Goal: Task Accomplishment & Management: Manage account settings

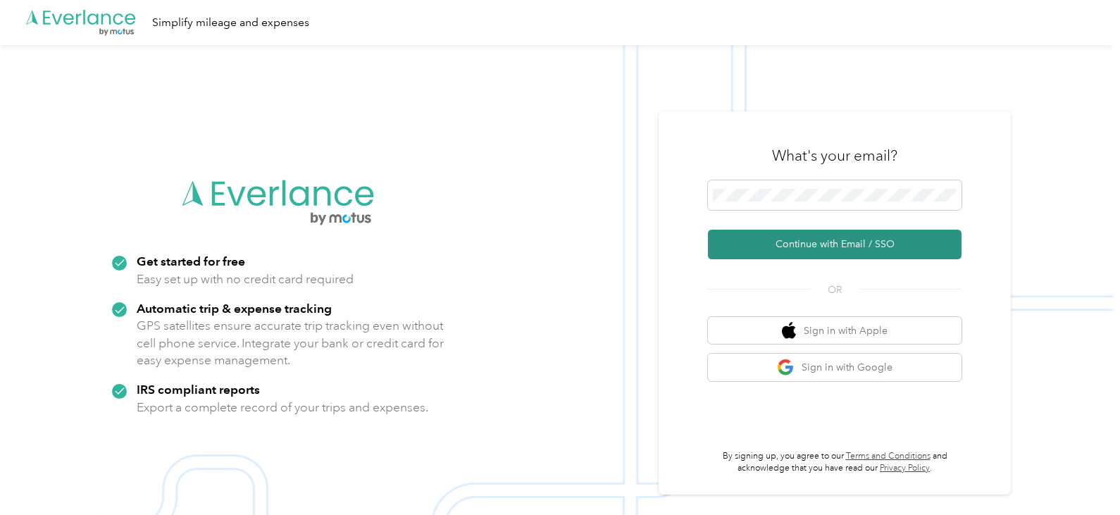
click at [834, 242] on button "Continue with Email / SSO" at bounding box center [834, 245] width 253 height 30
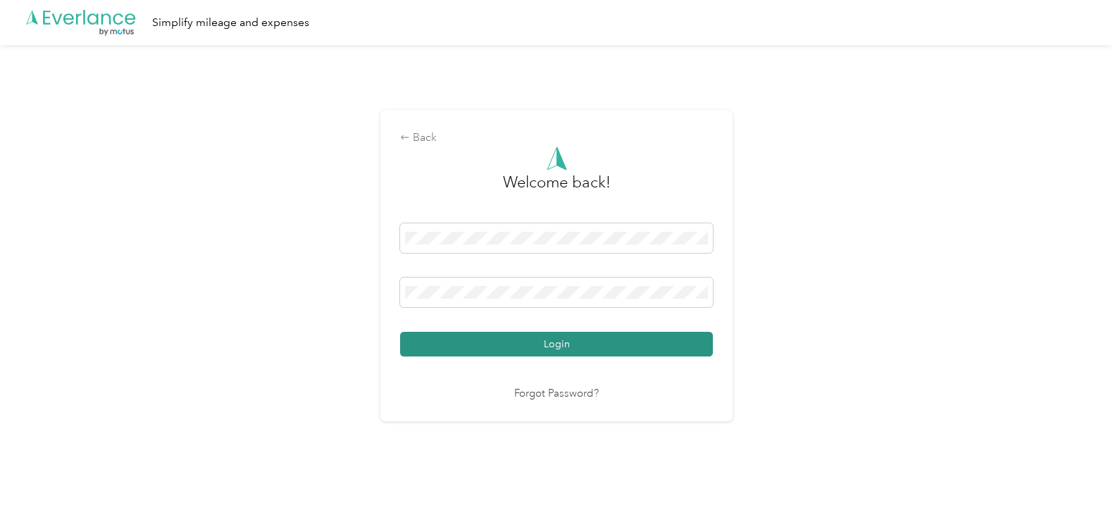
click at [547, 337] on button "Login" at bounding box center [556, 344] width 313 height 25
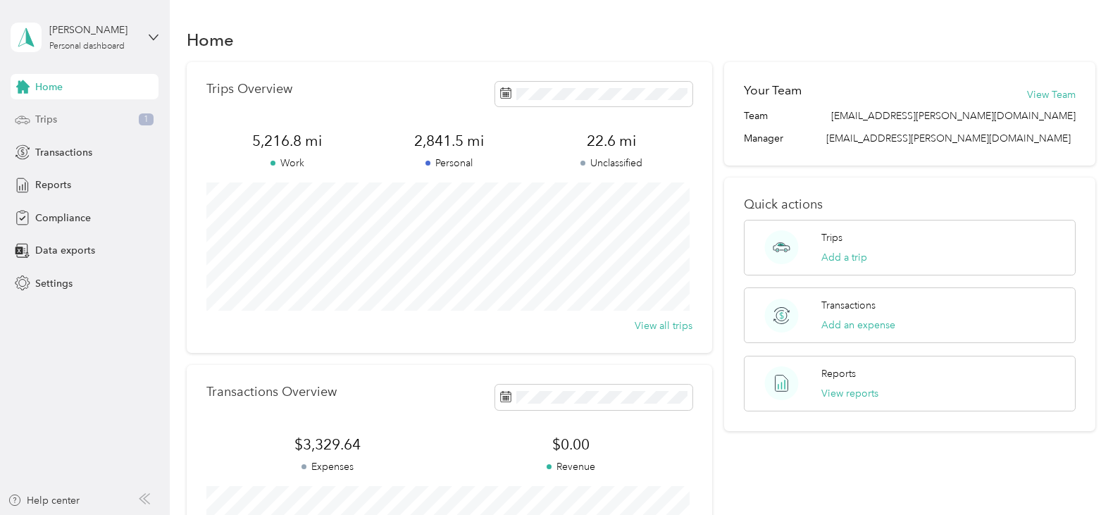
click at [71, 120] on div "Trips 1" at bounding box center [85, 119] width 148 height 25
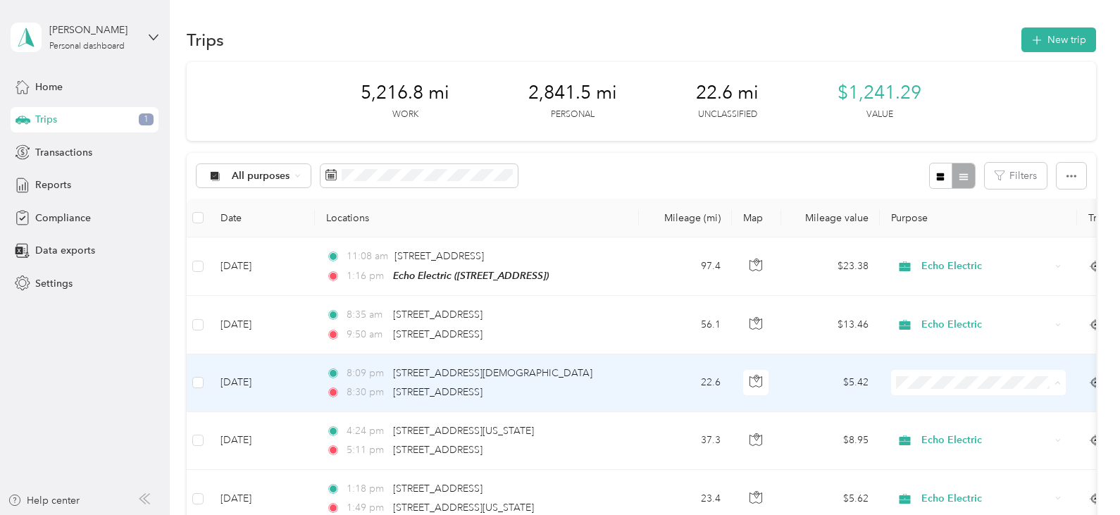
click at [939, 428] on span "Personal" at bounding box center [991, 432] width 130 height 15
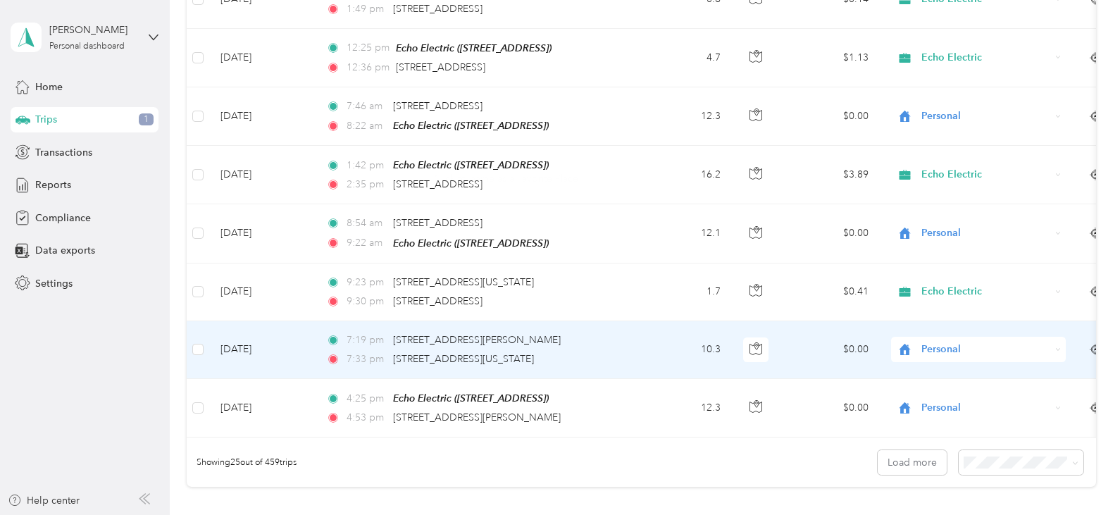
scroll to position [1267, 0]
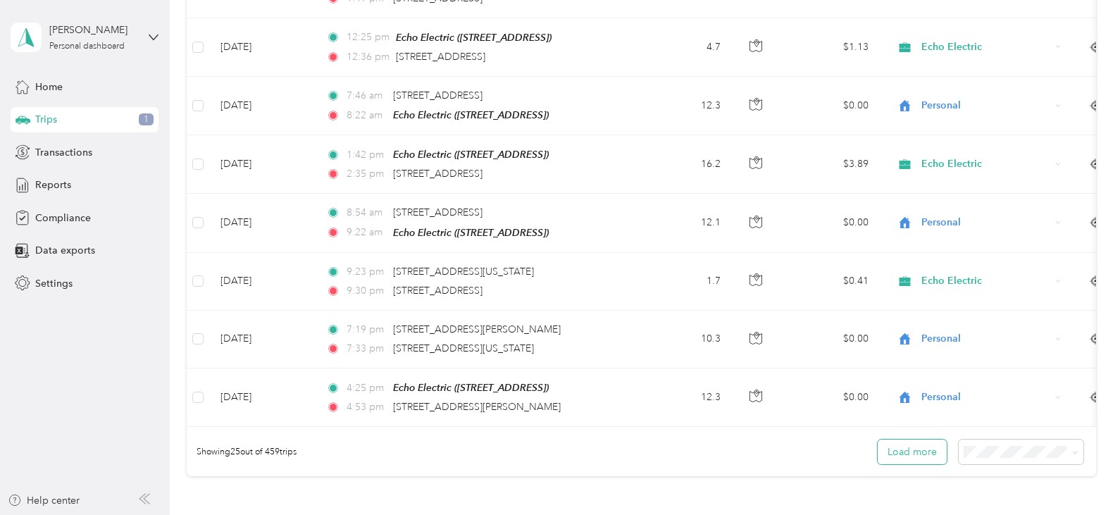
click at [905, 461] on button "Load more" at bounding box center [911, 451] width 69 height 25
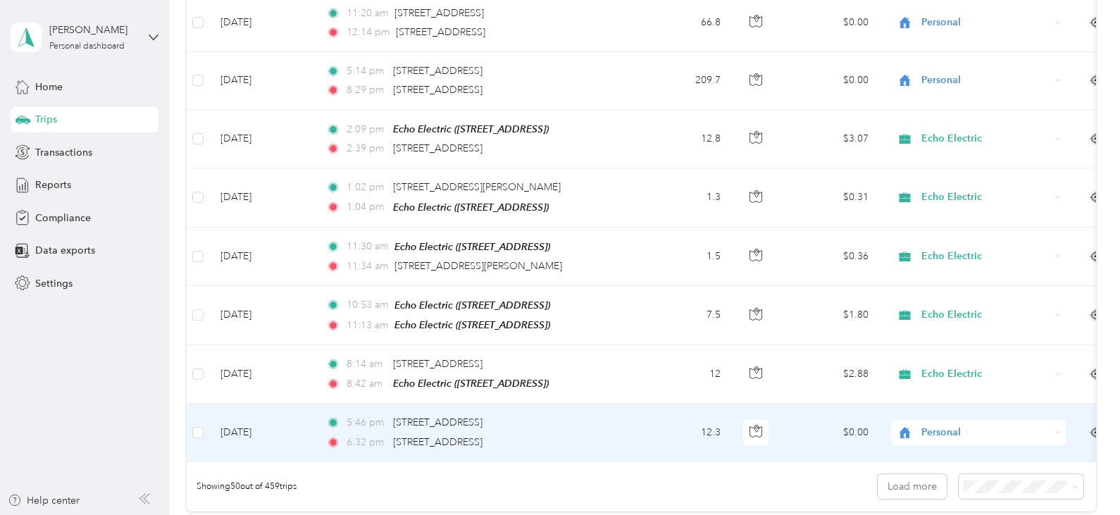
scroll to position [2746, 0]
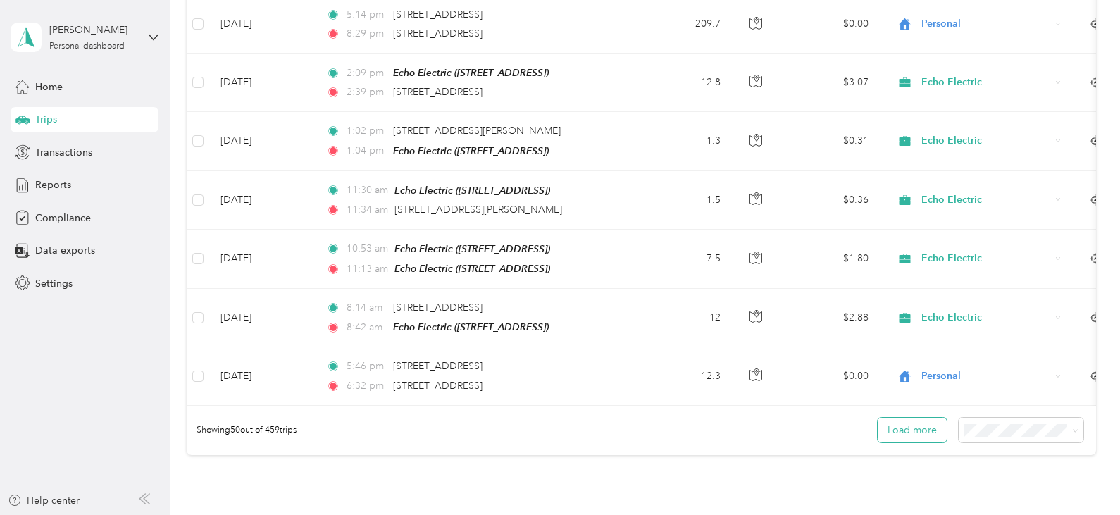
click at [911, 420] on button "Load more" at bounding box center [911, 430] width 69 height 25
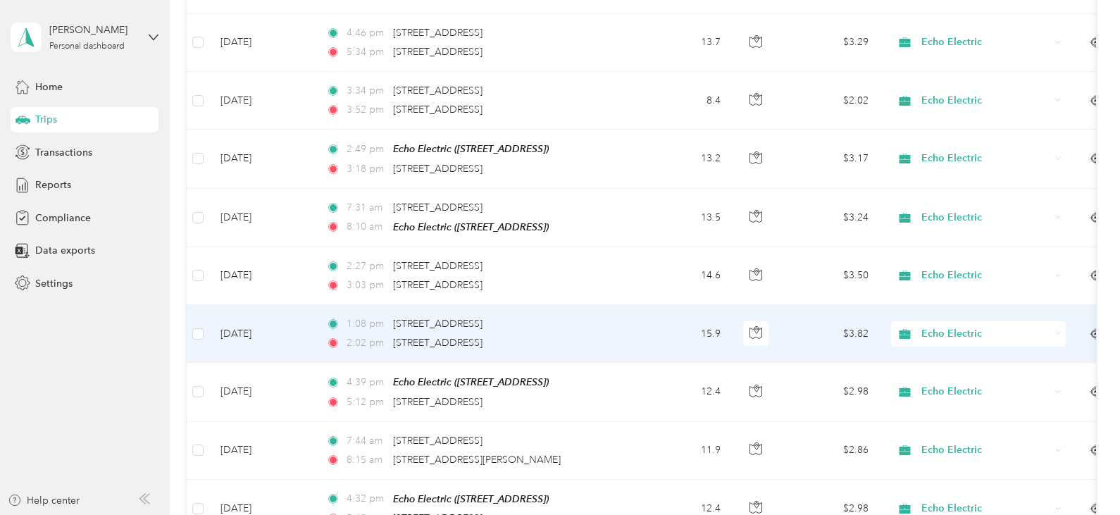
scroll to position [4225, 0]
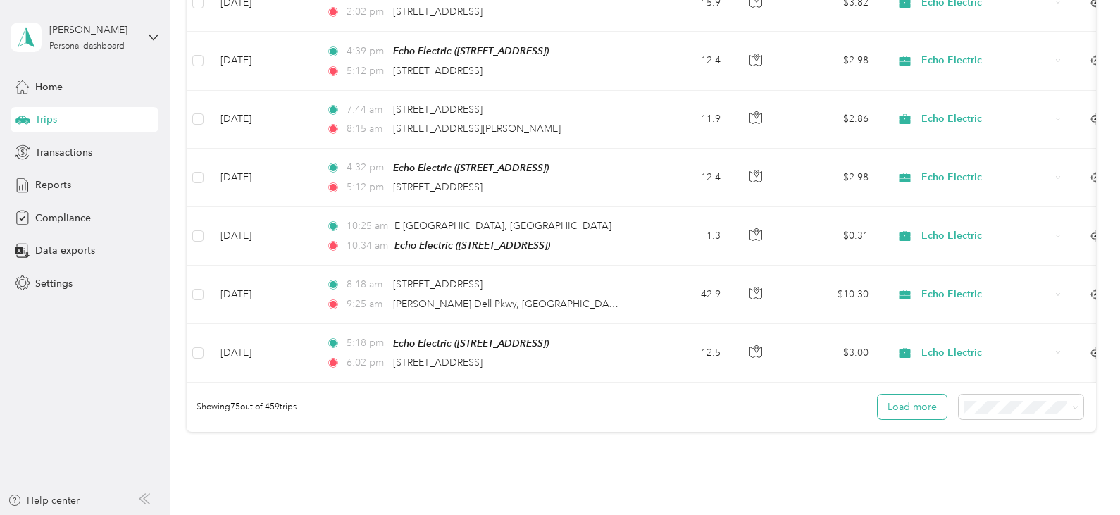
click at [900, 394] on button "Load more" at bounding box center [911, 406] width 69 height 25
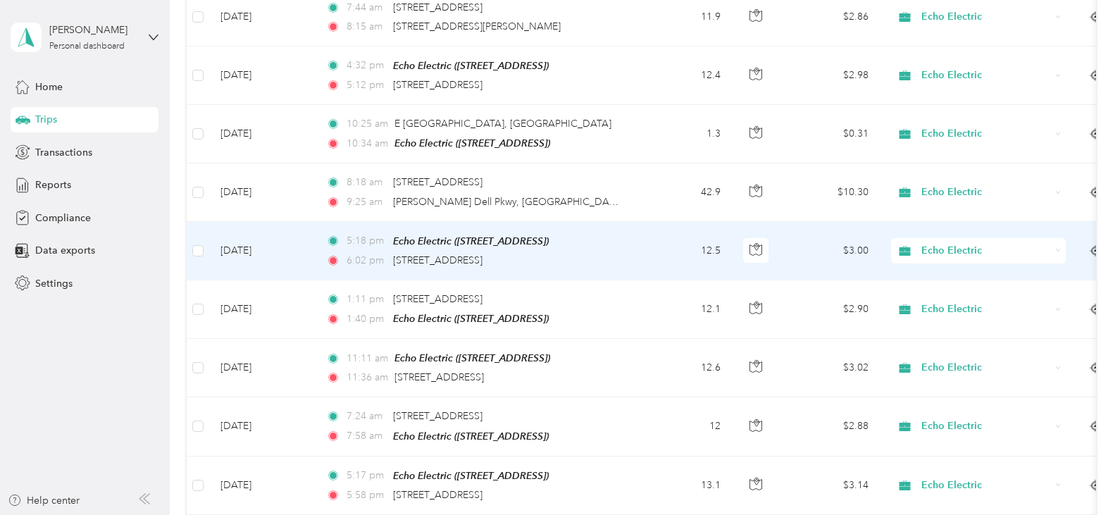
scroll to position [4366, 0]
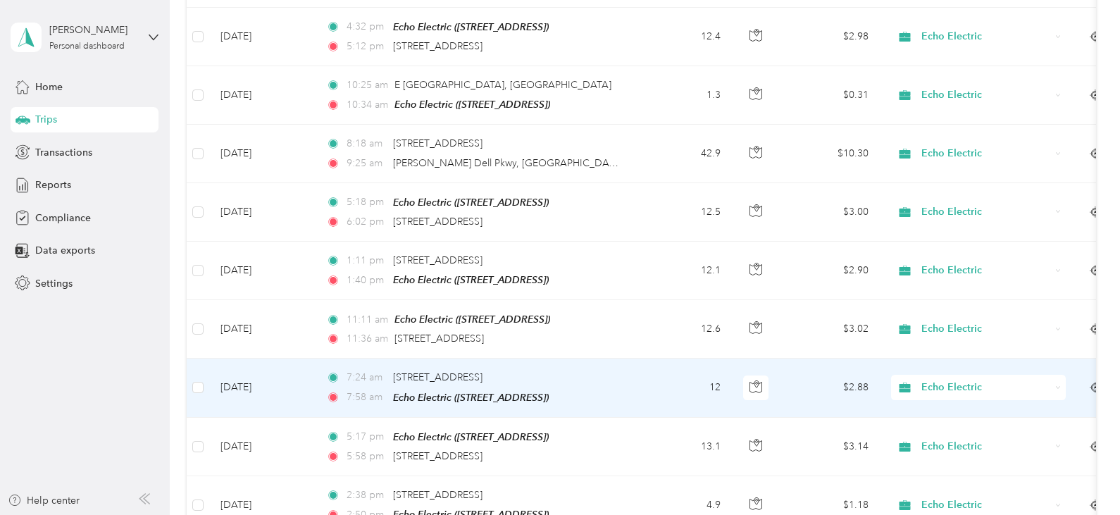
click at [922, 380] on span "Echo Electric" at bounding box center [985, 387] width 129 height 15
click at [920, 415] on li "Personal" at bounding box center [978, 411] width 175 height 25
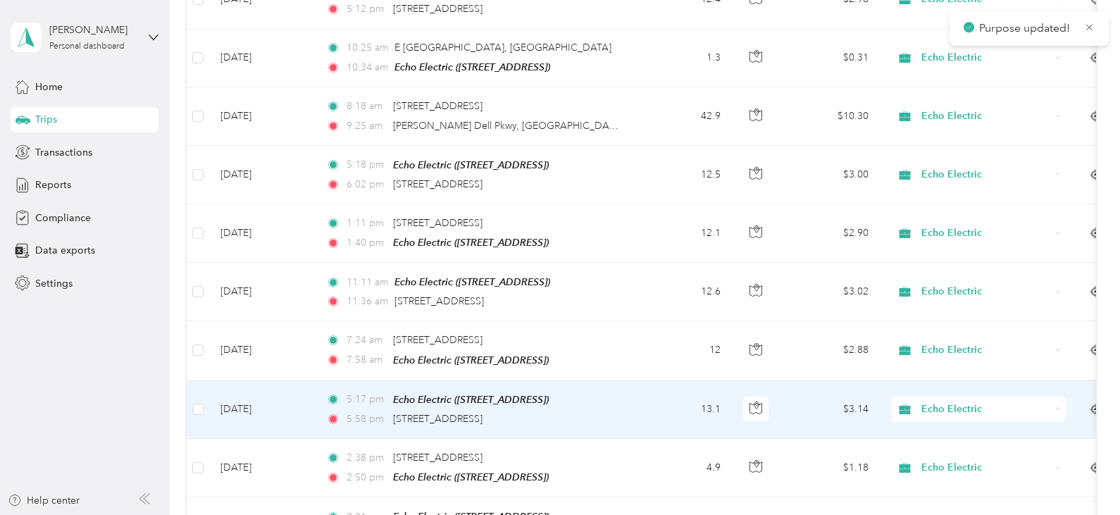
scroll to position [4436, 0]
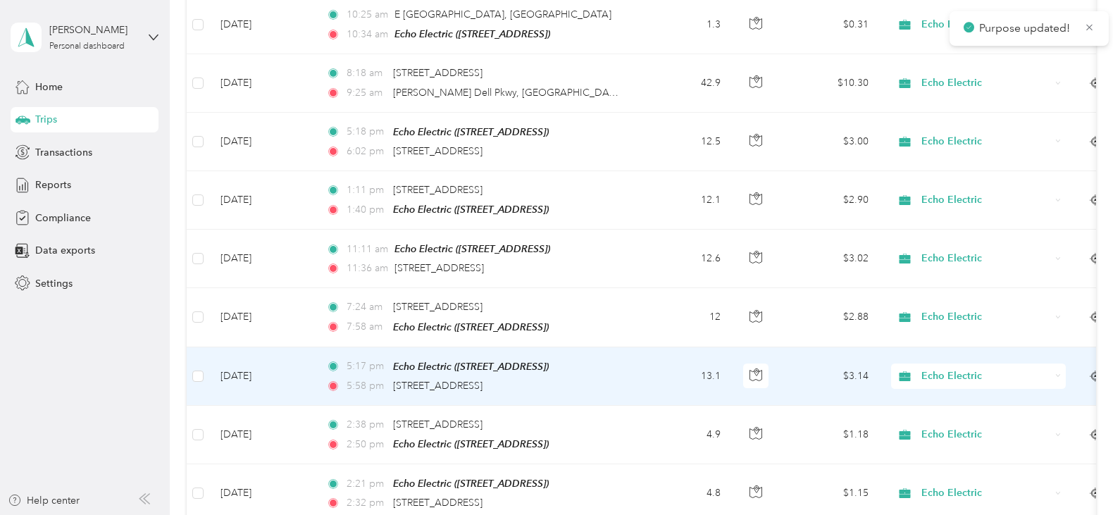
click at [939, 368] on span "Echo Electric" at bounding box center [985, 375] width 129 height 15
click at [934, 406] on li "Personal" at bounding box center [978, 398] width 175 height 25
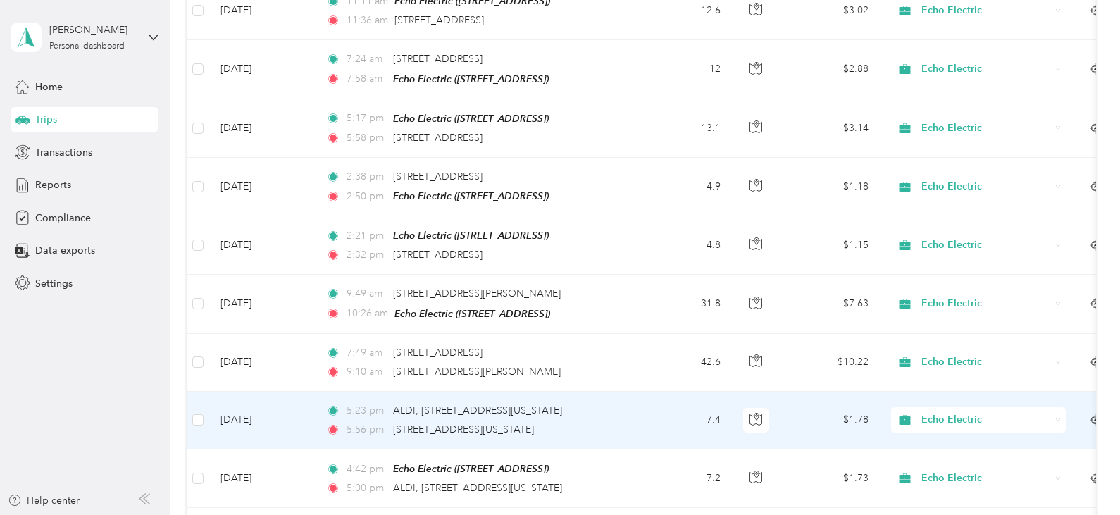
scroll to position [4718, 0]
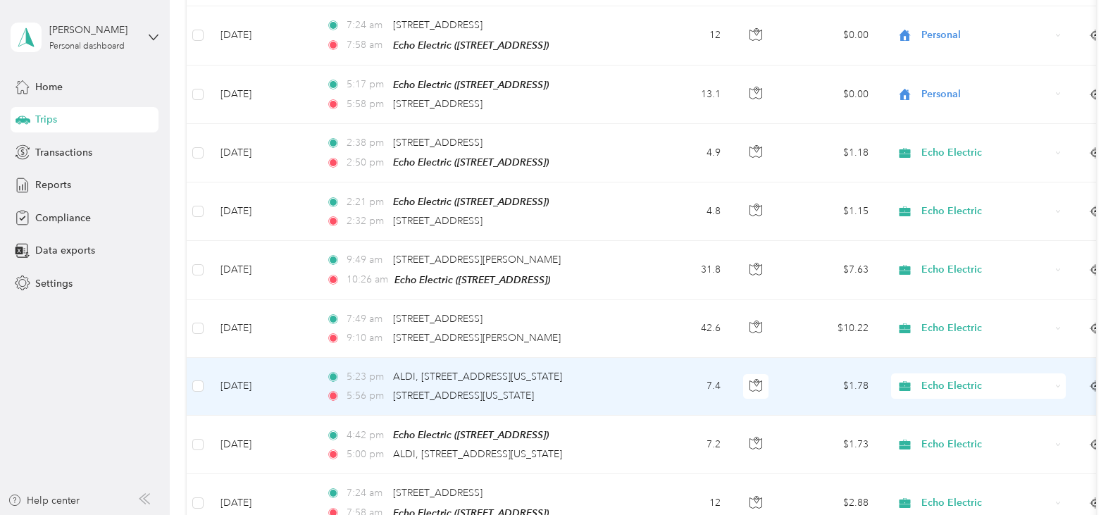
click at [940, 378] on span "Echo Electric" at bounding box center [985, 385] width 129 height 15
click at [937, 401] on span "Personal" at bounding box center [991, 406] width 130 height 15
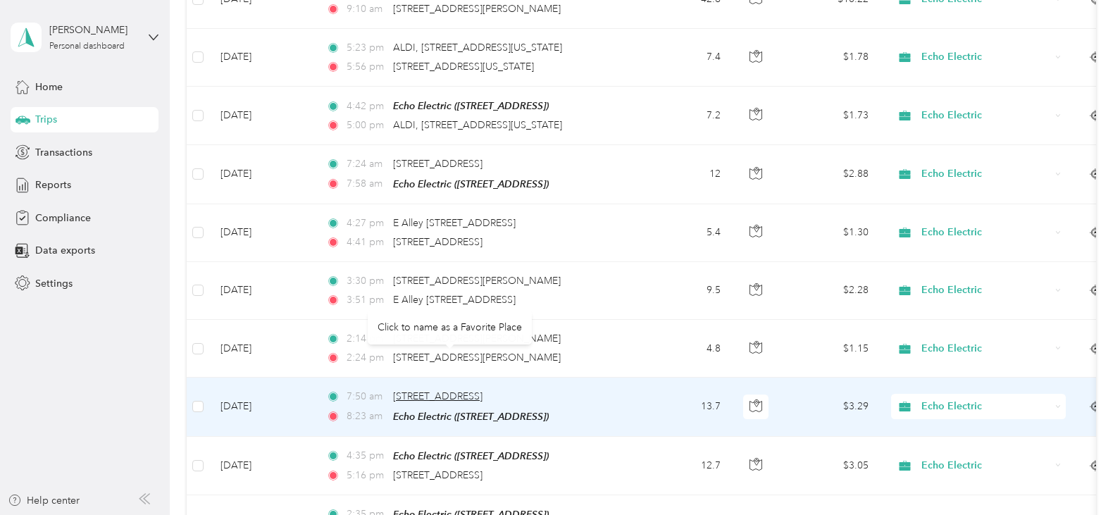
scroll to position [5070, 0]
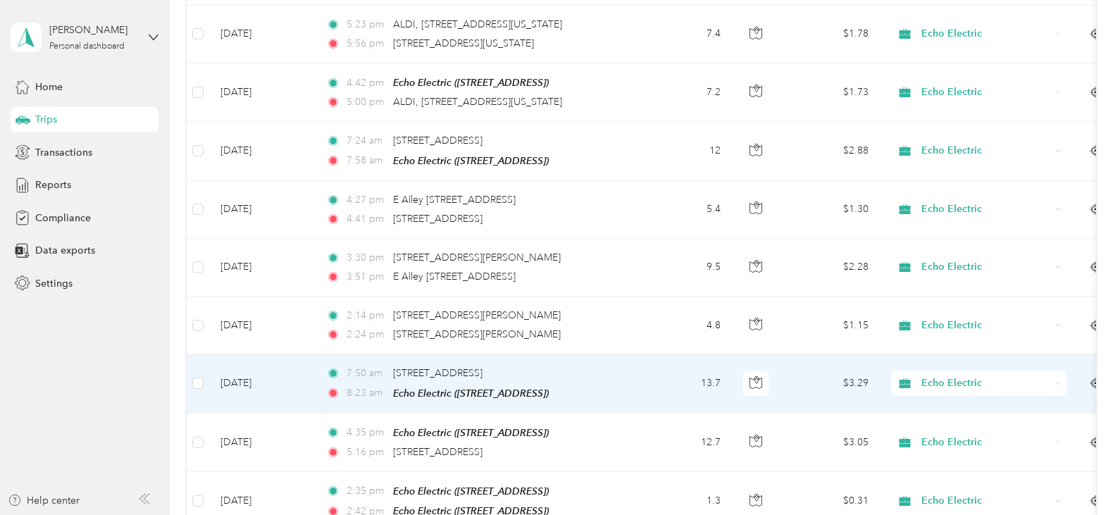
click at [949, 375] on span "Echo Electric" at bounding box center [985, 382] width 129 height 15
click at [937, 399] on span "Personal" at bounding box center [991, 400] width 130 height 15
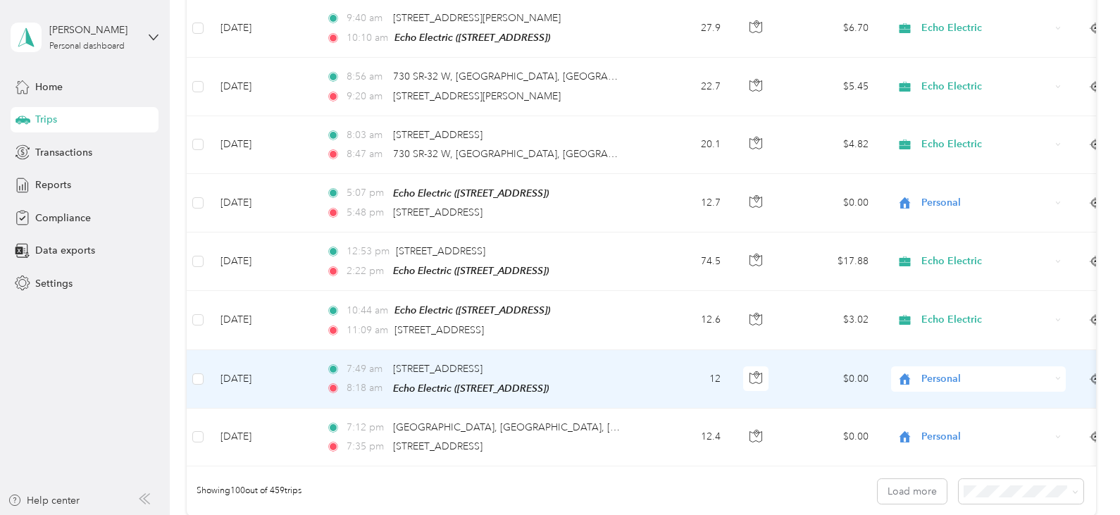
scroll to position [5633, 0]
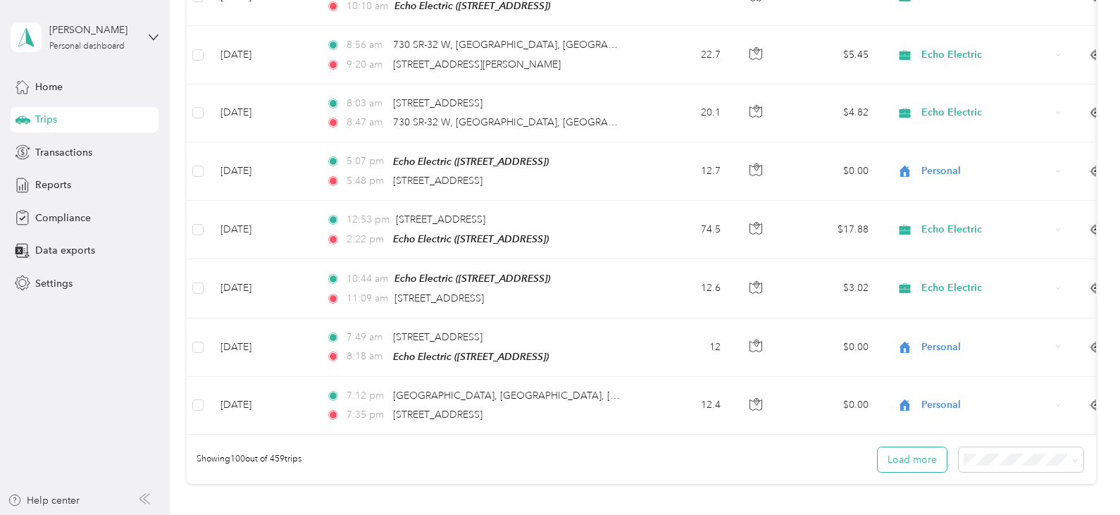
click at [910, 447] on button "Load more" at bounding box center [911, 459] width 69 height 25
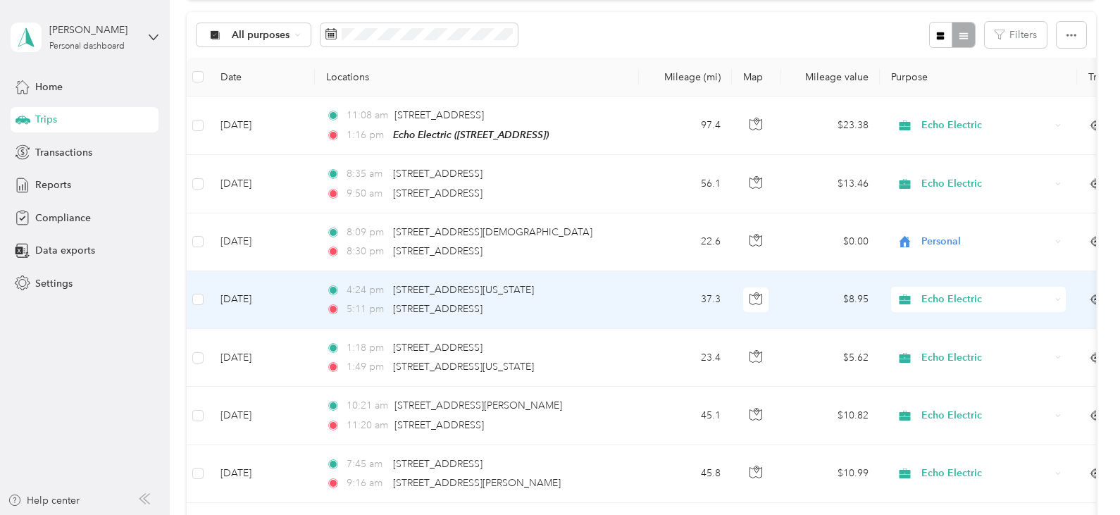
scroll to position [0, 0]
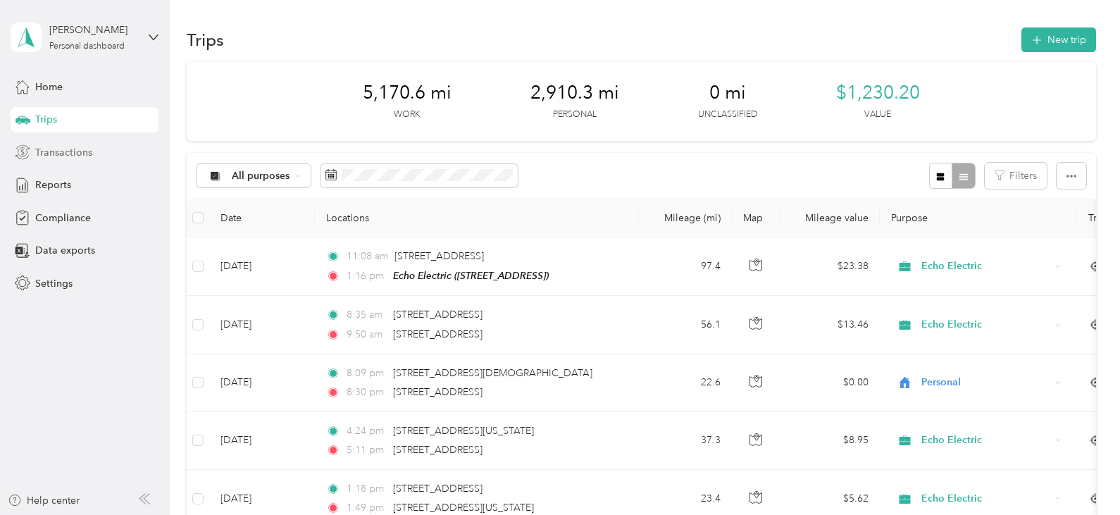
click at [70, 151] on span "Transactions" at bounding box center [63, 152] width 57 height 15
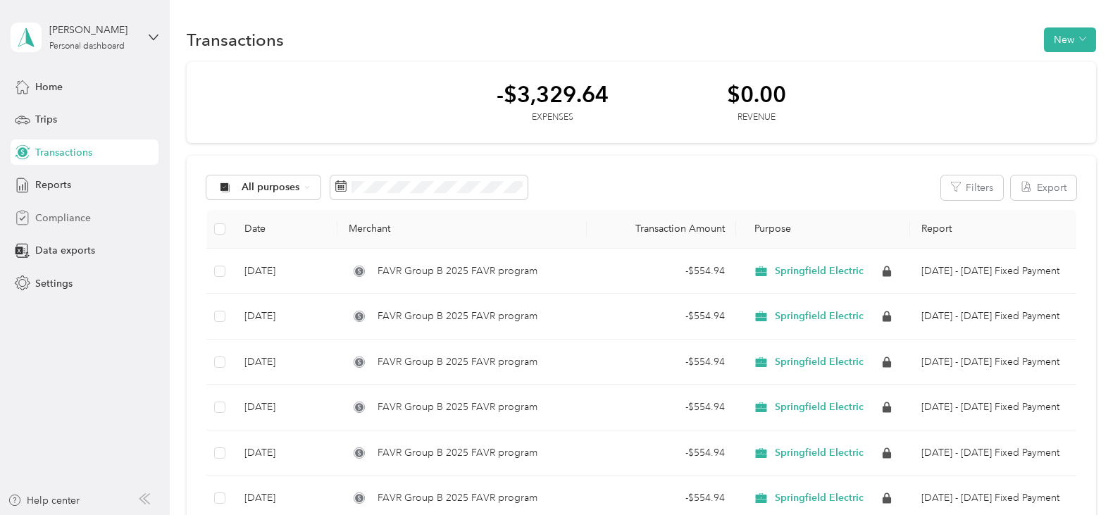
click at [61, 218] on span "Compliance" at bounding box center [63, 218] width 56 height 15
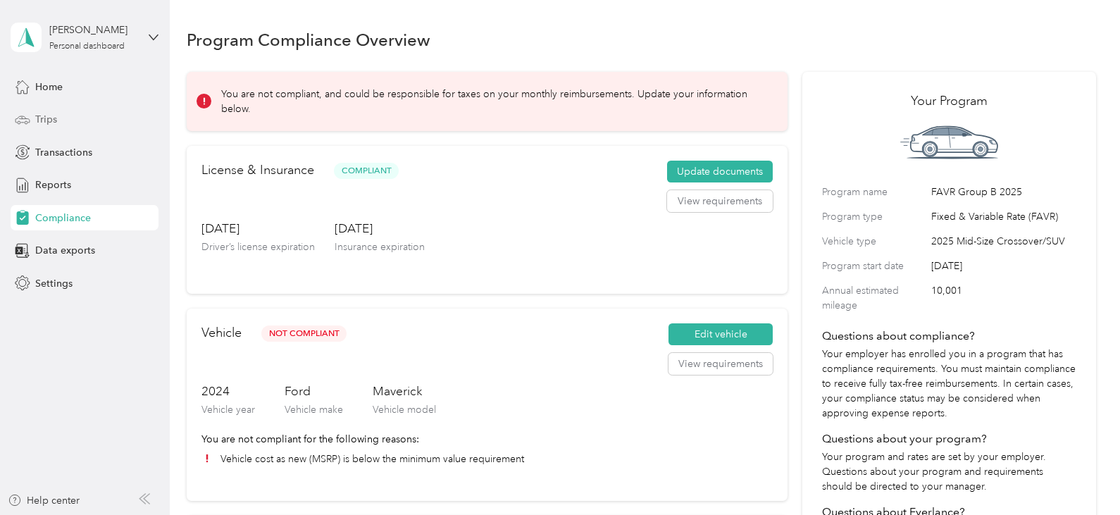
click at [53, 120] on span "Trips" at bounding box center [46, 119] width 22 height 15
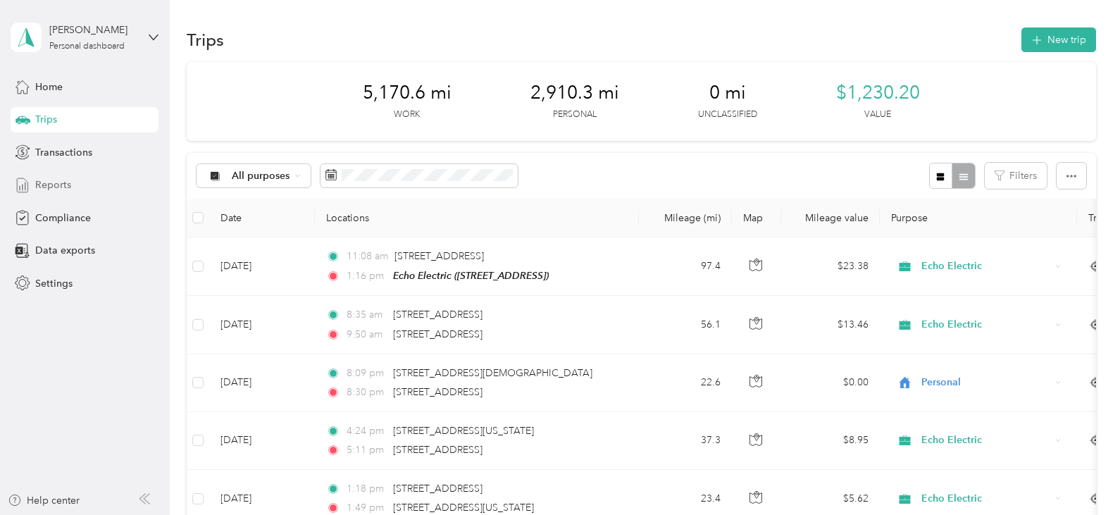
click at [39, 175] on div "Reports" at bounding box center [85, 185] width 148 height 25
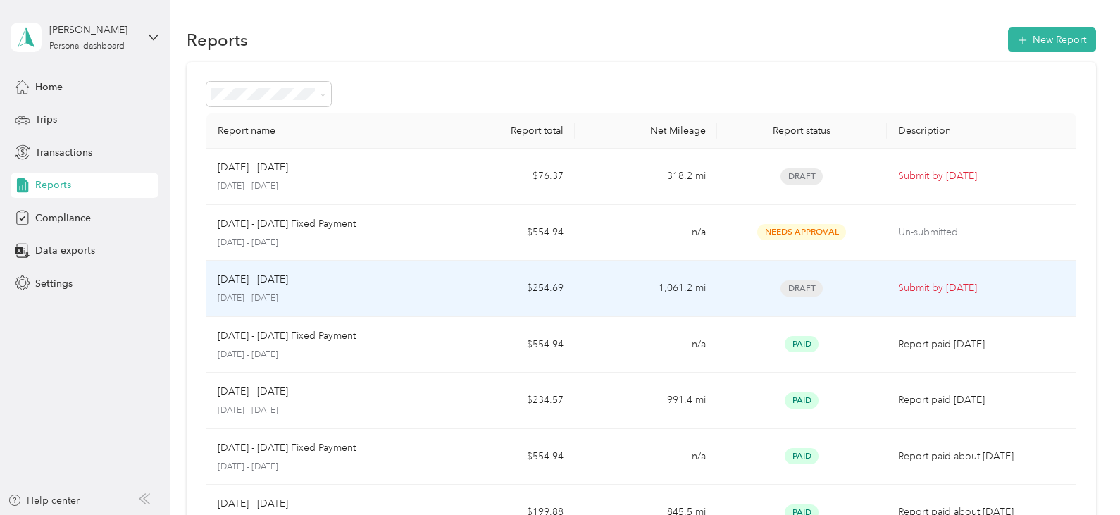
click at [927, 284] on p "Submit by [DATE]" at bounding box center [981, 287] width 166 height 15
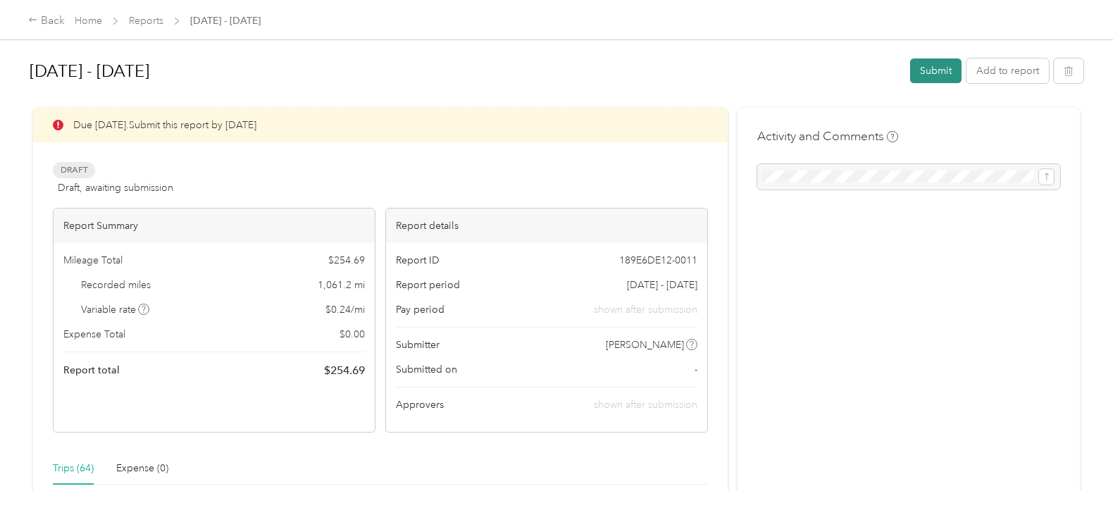
click at [925, 82] on button "Submit" at bounding box center [935, 70] width 51 height 25
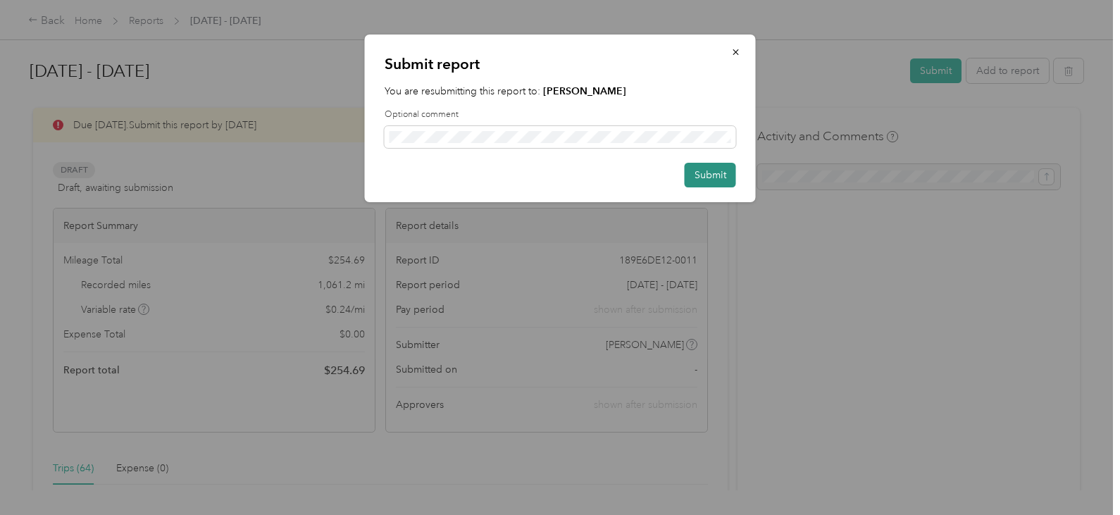
click at [694, 173] on button "Submit" at bounding box center [709, 175] width 51 height 25
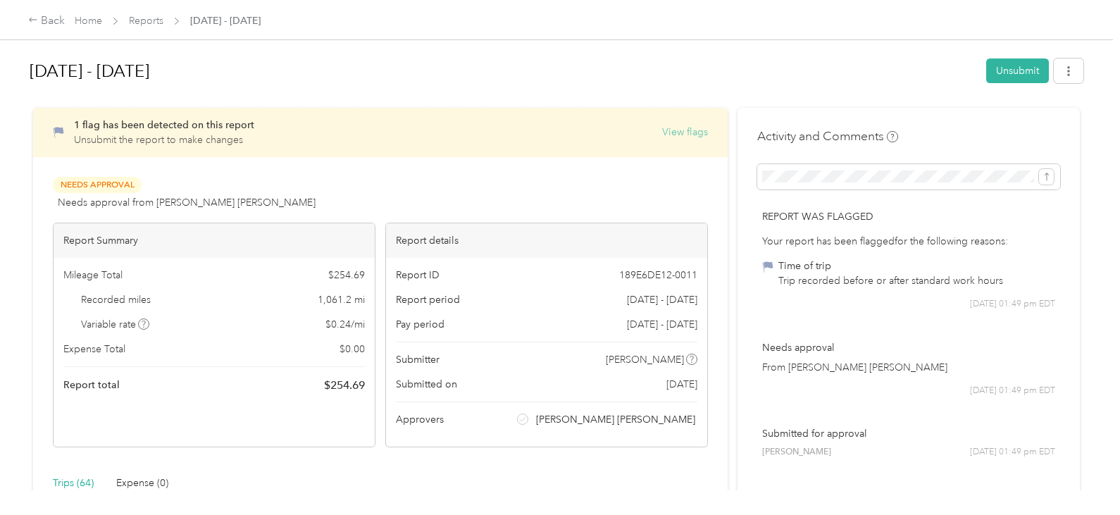
click at [672, 129] on button "View flags" at bounding box center [685, 132] width 46 height 15
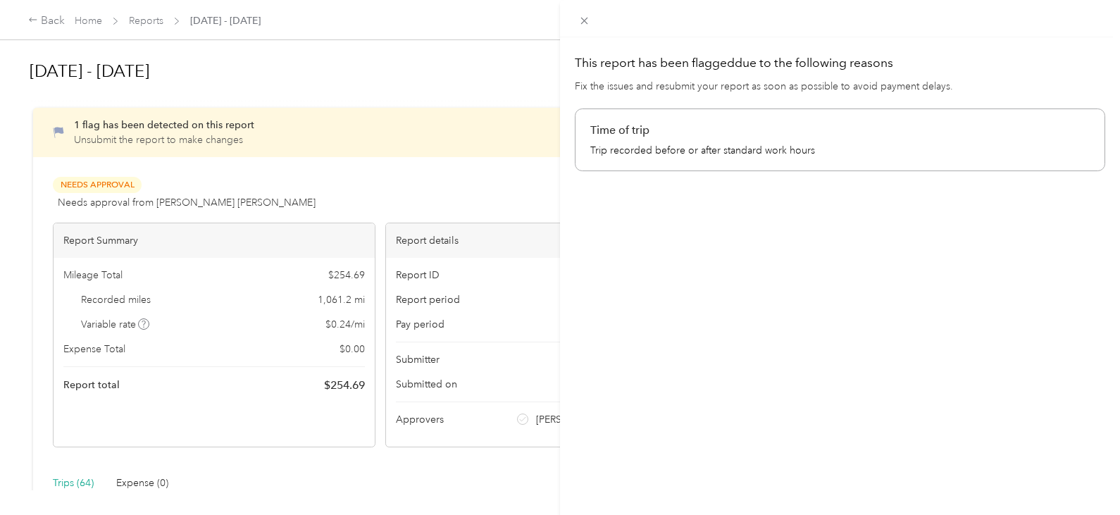
click at [638, 145] on p "Trip recorded before or after standard work hours" at bounding box center [839, 150] width 499 height 15
click at [580, 20] on icon at bounding box center [584, 21] width 12 height 12
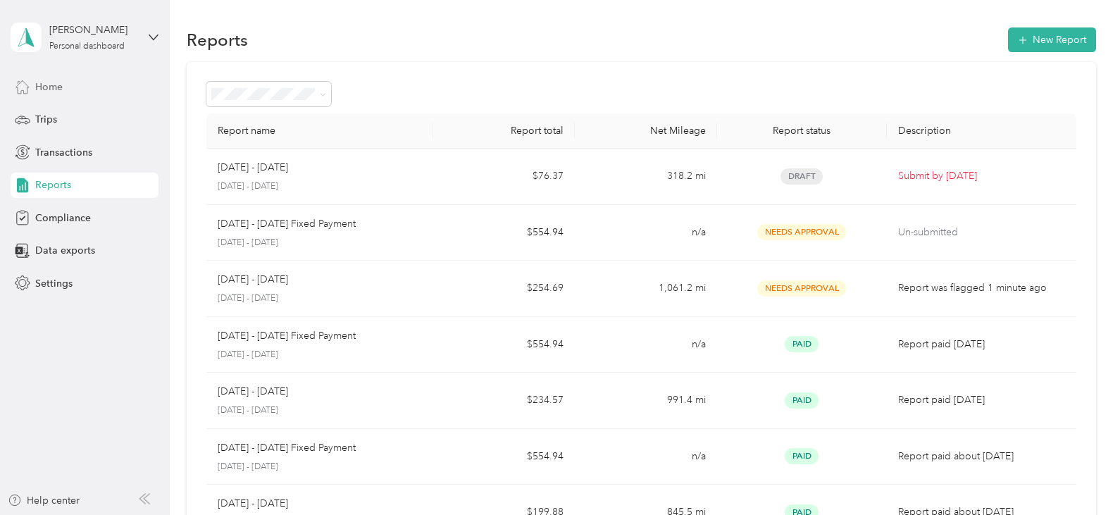
click at [61, 84] on span "Home" at bounding box center [48, 87] width 27 height 15
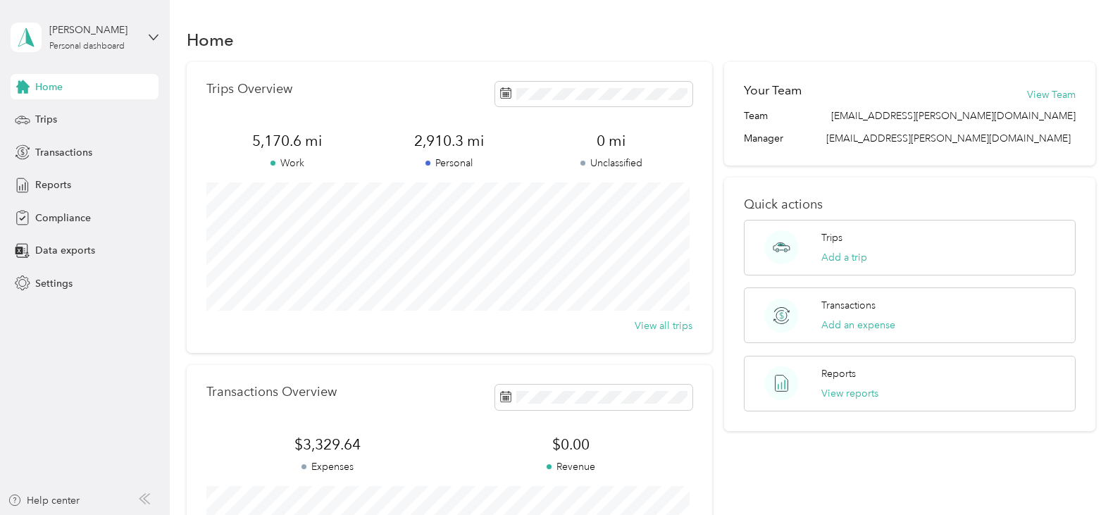
click at [834, 448] on div "Your Team View Team Team [EMAIL_ADDRESS][PERSON_NAME][DOMAIN_NAME] Manager [EMA…" at bounding box center [909, 344] width 371 height 565
